Goal: Check status: Check status

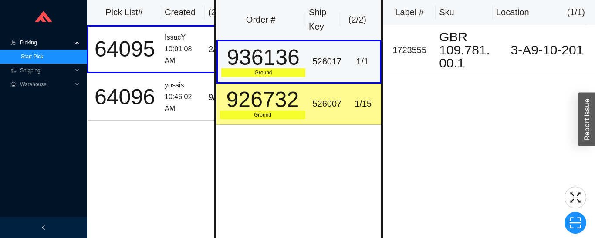
click at [303, 112] on td "926732 Ground" at bounding box center [263, 104] width 93 height 41
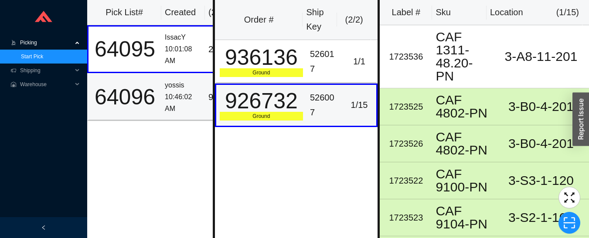
click at [173, 94] on div "10:46:02 AM" at bounding box center [183, 102] width 37 height 23
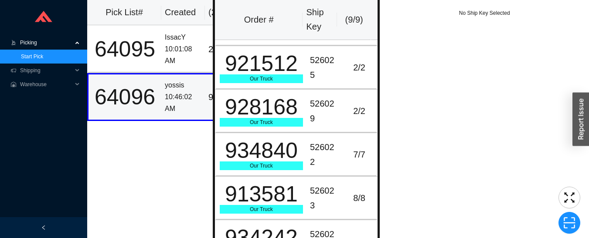
scroll to position [178, 0]
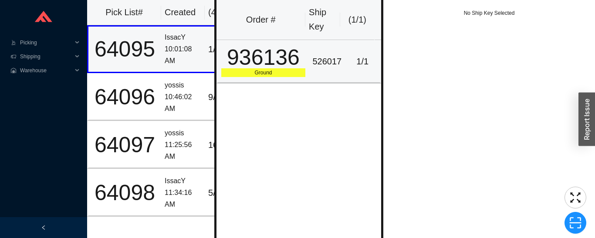
click at [246, 61] on div "936136" at bounding box center [263, 58] width 85 height 22
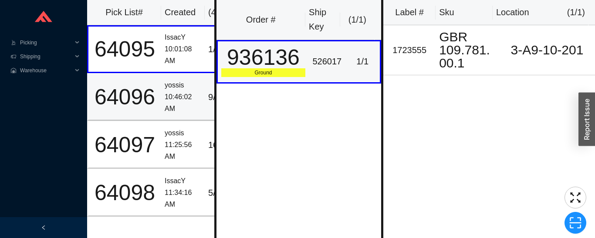
click at [162, 90] on td "yossis 10:46:02 AM" at bounding box center [183, 97] width 44 height 48
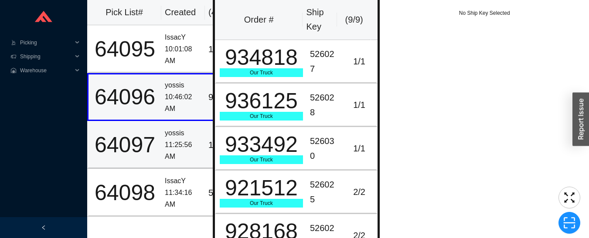
click at [159, 140] on td "64097" at bounding box center [124, 145] width 74 height 48
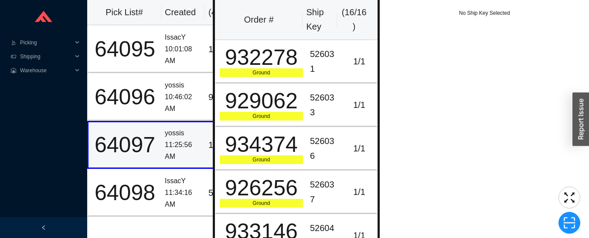
scroll to position [1, 0]
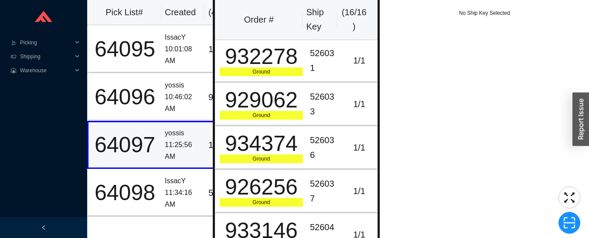
click at [279, 72] on div "Ground" at bounding box center [261, 72] width 83 height 9
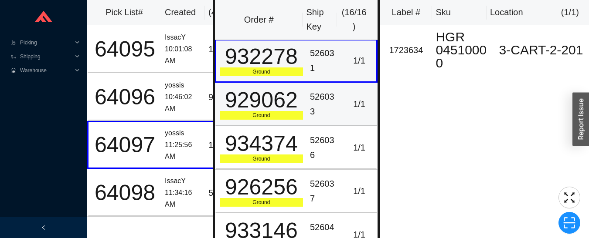
click at [282, 104] on div "929062" at bounding box center [261, 100] width 83 height 22
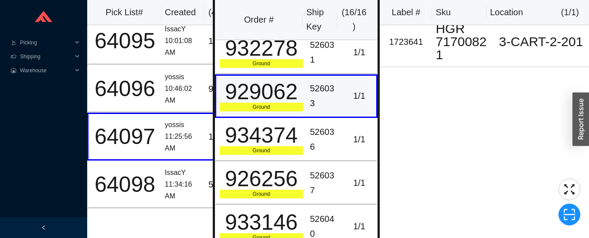
scroll to position [16, 0]
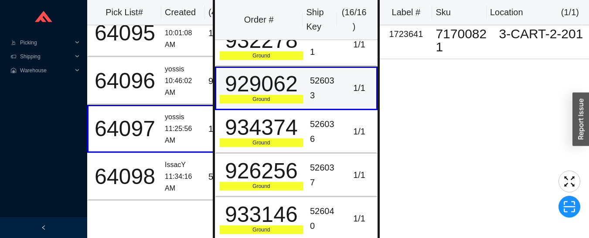
click at [178, 180] on div "11:34:16 AM" at bounding box center [183, 182] width 37 height 23
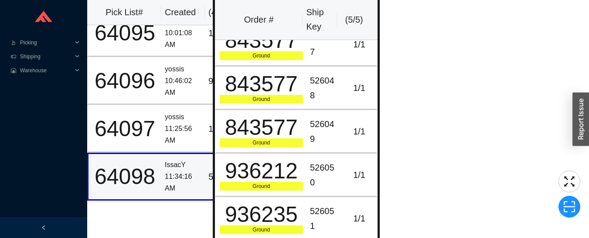
scroll to position [0, 0]
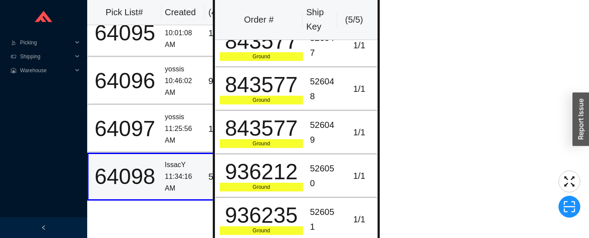
click at [265, 50] on div "843577" at bounding box center [261, 41] width 83 height 22
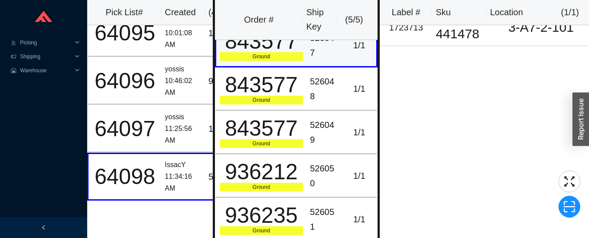
click at [273, 90] on div "843577" at bounding box center [261, 85] width 83 height 22
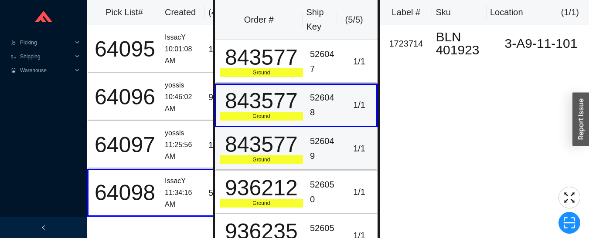
click at [272, 150] on div "843577" at bounding box center [261, 145] width 83 height 22
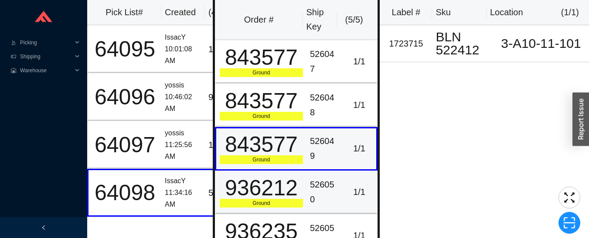
click at [271, 190] on div "936212" at bounding box center [261, 188] width 83 height 22
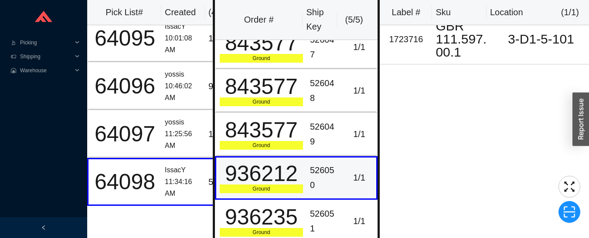
scroll to position [16, 0]
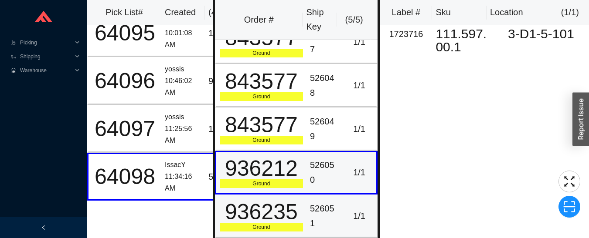
click at [290, 210] on div "936235" at bounding box center [261, 212] width 83 height 22
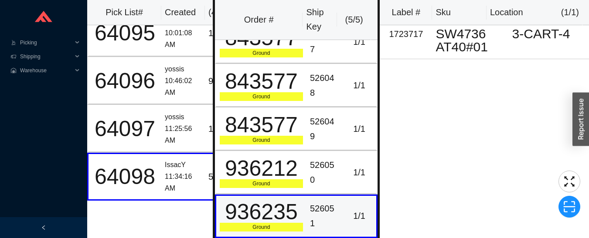
scroll to position [0, 0]
